Goal: Task Accomplishment & Management: Manage account settings

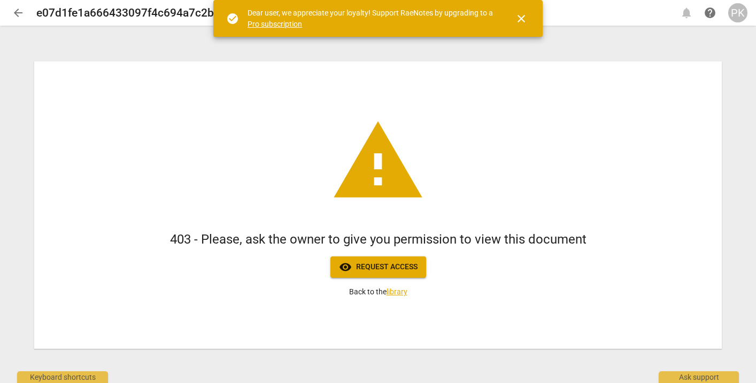
click at [735, 16] on div "PK" at bounding box center [737, 12] width 19 height 19
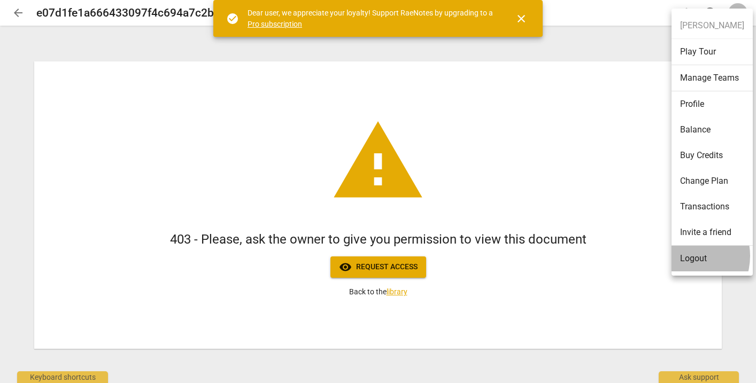
click at [684, 256] on li "Logout" at bounding box center [712, 259] width 81 height 26
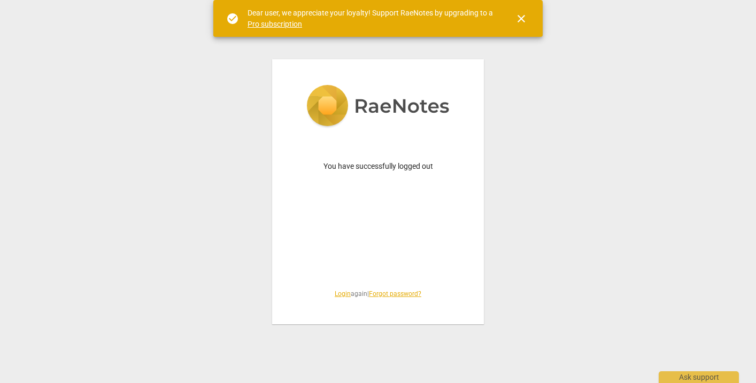
click at [338, 290] on link "Login" at bounding box center [343, 293] width 16 height 7
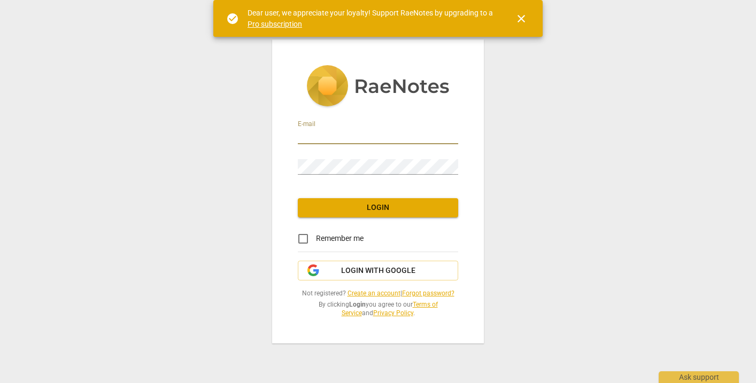
type input "[PERSON_NAME][EMAIL_ADDRESS][DOMAIN_NAME]"
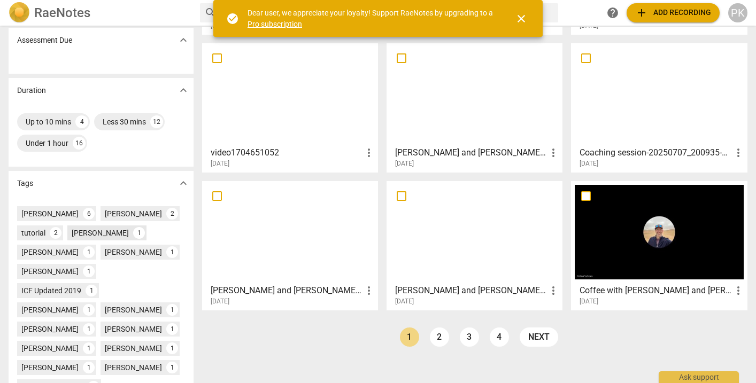
scroll to position [168, 0]
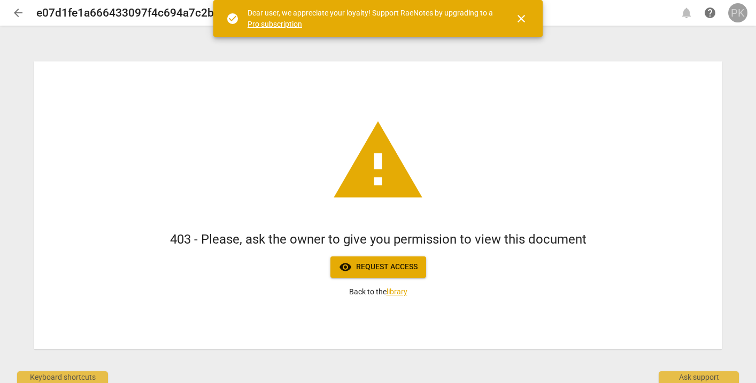
click at [737, 14] on div "PK" at bounding box center [737, 12] width 19 height 19
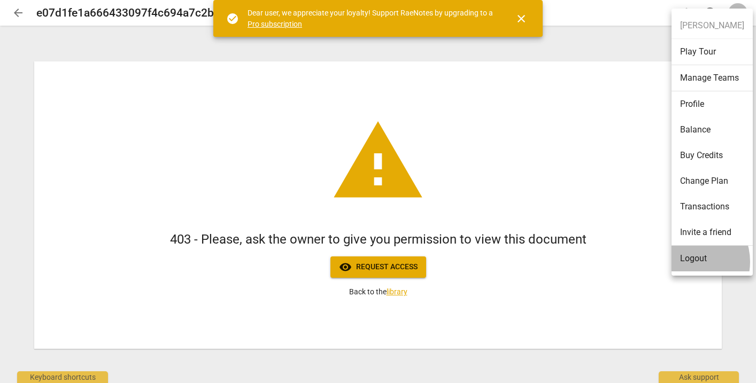
click at [686, 262] on li "Logout" at bounding box center [712, 259] width 81 height 26
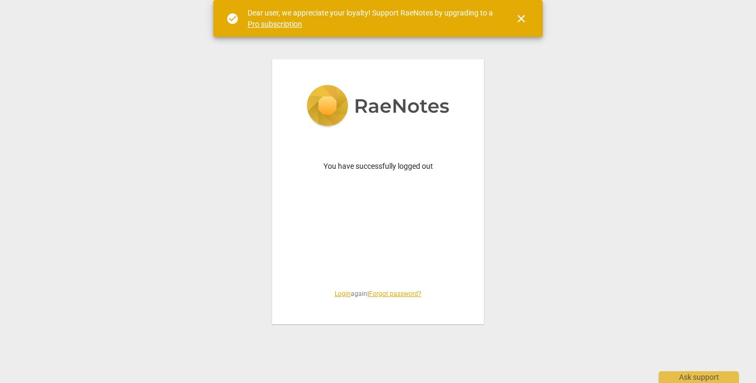
click at [338, 297] on link "Login" at bounding box center [343, 293] width 16 height 7
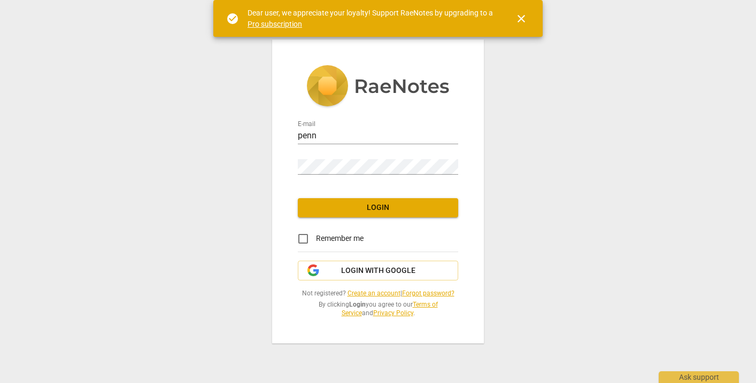
type input "pennylane1413@gmail.com"
click at [358, 205] on span "Login" at bounding box center [377, 208] width 143 height 11
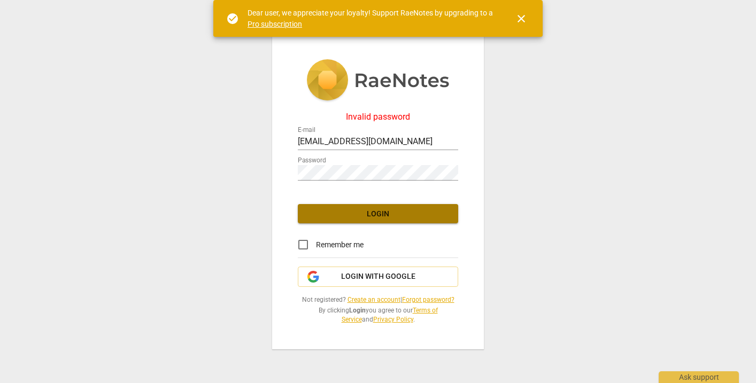
click at [361, 217] on span "Login" at bounding box center [377, 214] width 143 height 11
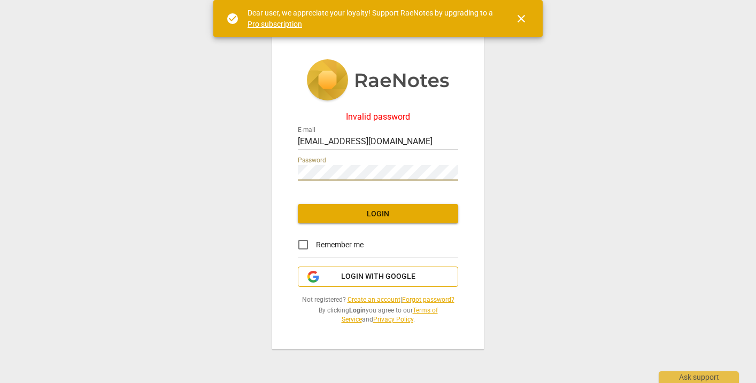
click at [384, 279] on span "Login with Google" at bounding box center [378, 277] width 74 height 11
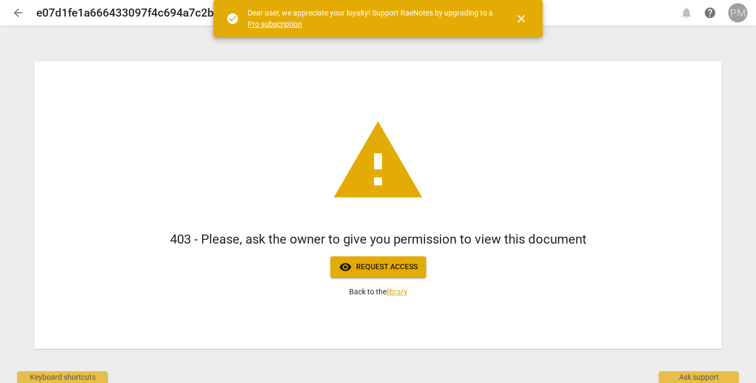
click at [736, 14] on div "PM" at bounding box center [737, 12] width 19 height 19
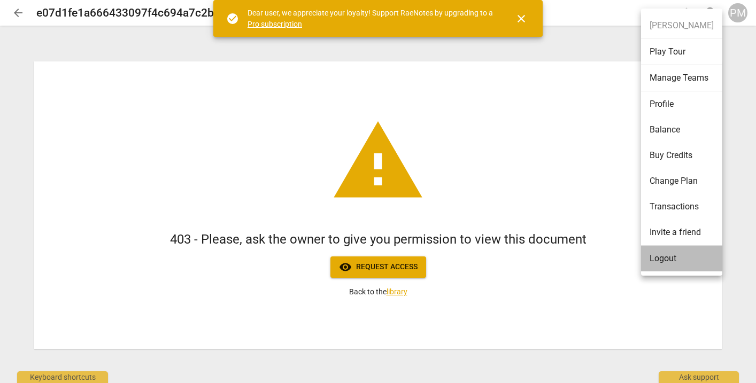
click at [691, 250] on li "Logout" at bounding box center [681, 259] width 81 height 26
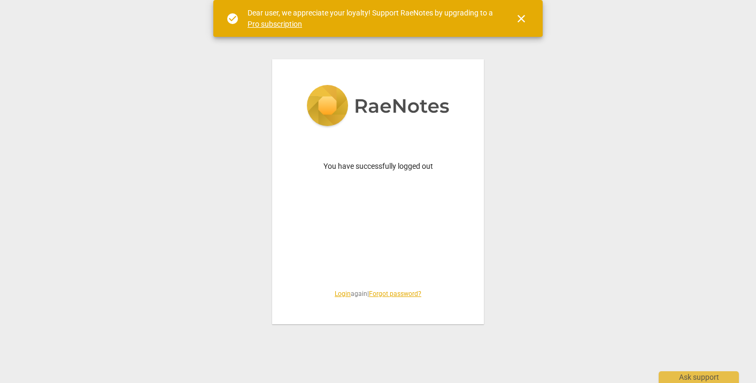
click at [336, 292] on link "Login" at bounding box center [343, 293] width 16 height 7
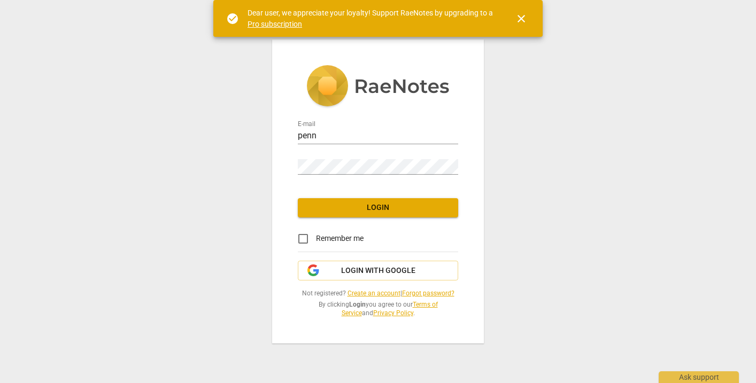
type input "[PERSON_NAME][EMAIL_ADDRESS][DOMAIN_NAME]"
click at [345, 212] on span "Login" at bounding box center [377, 208] width 143 height 11
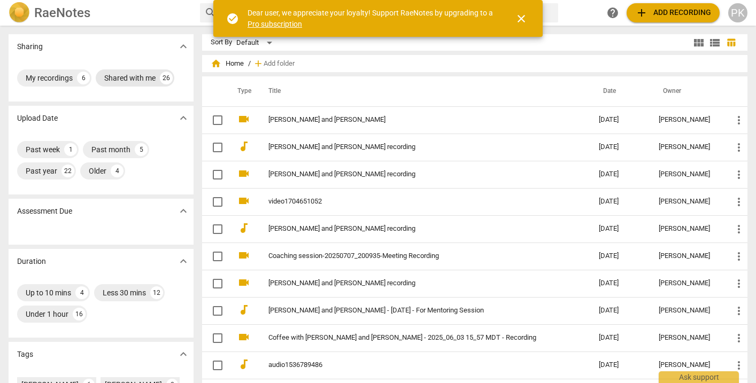
click at [126, 73] on div "Shared with me" at bounding box center [129, 78] width 51 height 11
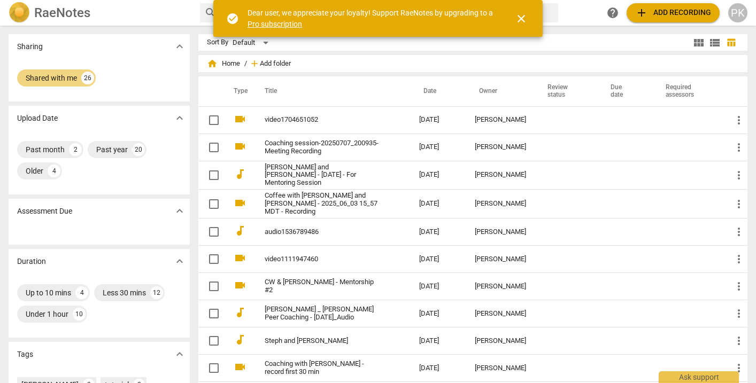
click at [260, 65] on span "Add folder" at bounding box center [275, 64] width 31 height 8
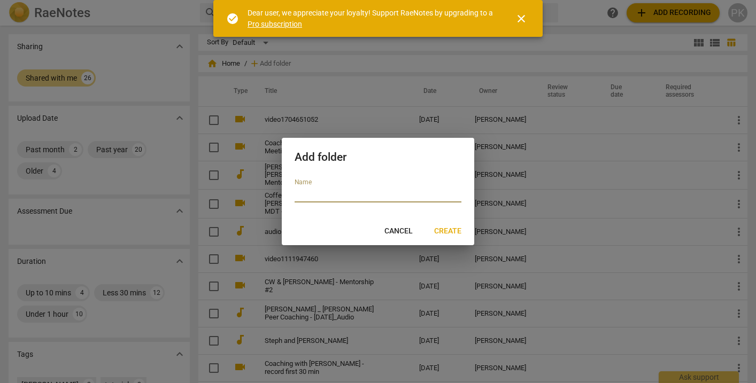
click at [392, 235] on span "Cancel" at bounding box center [398, 231] width 28 height 11
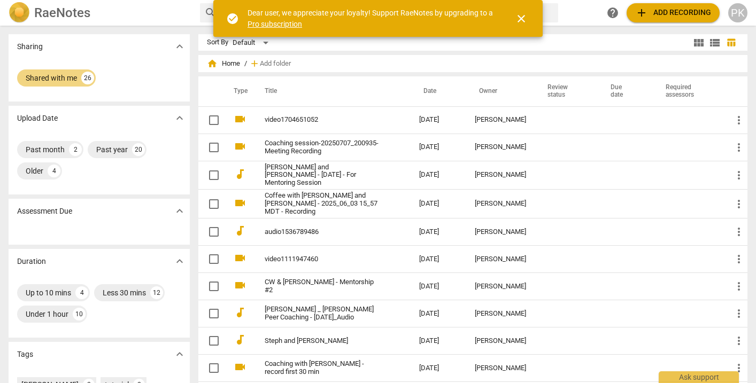
click at [207, 65] on span "home Home" at bounding box center [223, 63] width 33 height 11
click at [207, 65] on span "home" at bounding box center [212, 63] width 11 height 11
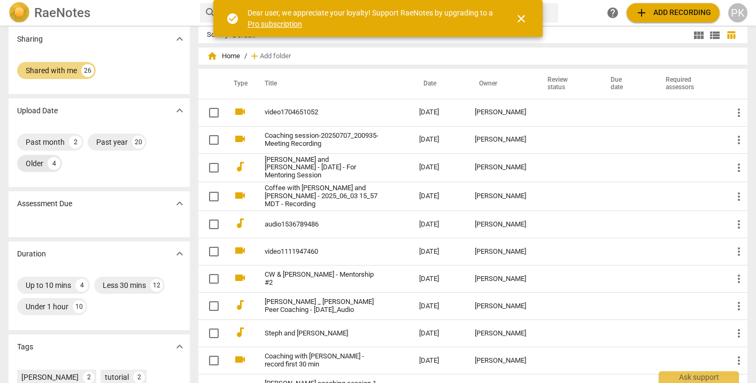
scroll to position [10, 0]
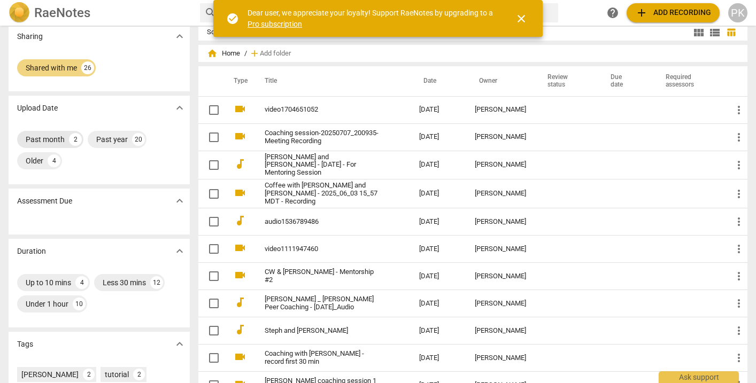
click at [69, 139] on div "2" at bounding box center [75, 139] width 13 height 13
